Goal: Transaction & Acquisition: Purchase product/service

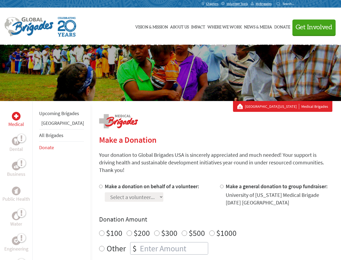
click at [298, 4] on div "Search for:" at bounding box center [288, 4] width 22 height 4
click at [312, 27] on span "Get Involved" at bounding box center [314, 27] width 37 height 6
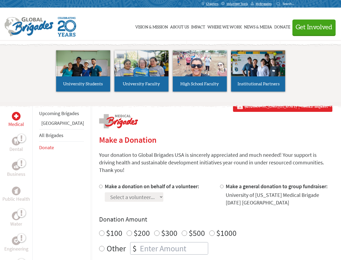
click at [171, 73] on li "High School Faculty" at bounding box center [200, 71] width 58 height 50
click at [36, 180] on div "Upcoming Brigades Guatemala All Brigades Donate" at bounding box center [61, 231] width 58 height 260
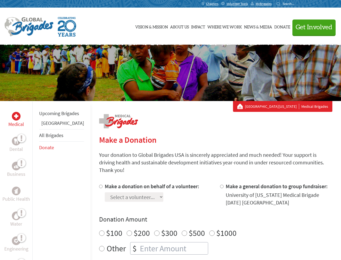
click at [207, 217] on div "Donation Amount $100 $200 $300 $500 $1000 Other $" at bounding box center [216, 234] width 234 height 39
click at [99, 184] on input "Make a donation on behalf of a volunteer:" at bounding box center [101, 186] width 4 height 4
radio input "true"
click at [220, 184] on input "Make a general donation to group fundraiser:" at bounding box center [222, 186] width 4 height 4
radio input "true"
